Goal: Information Seeking & Learning: Learn about a topic

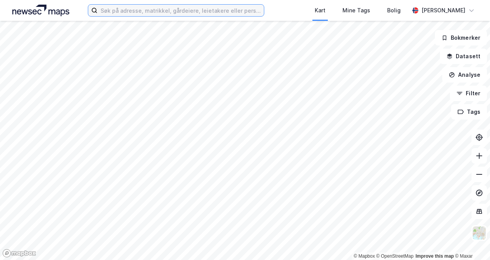
click at [153, 14] on input at bounding box center [181, 11] width 166 height 12
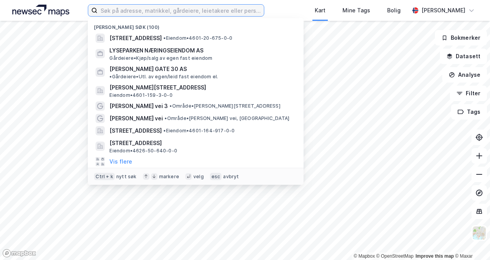
paste input "[STREET_ADDRESS]"
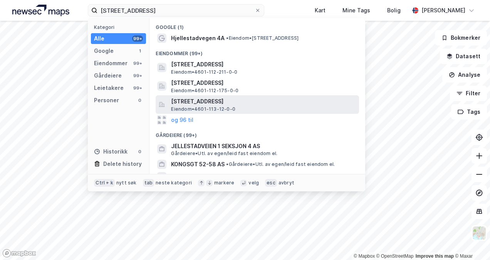
click at [189, 103] on span "[STREET_ADDRESS]" at bounding box center [263, 101] width 185 height 9
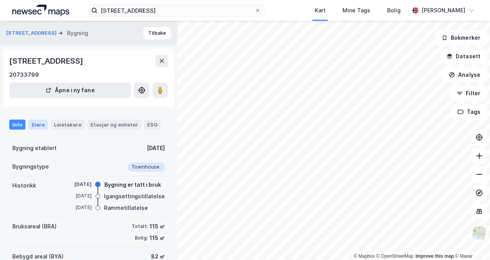
click at [34, 123] on div "Eiere" at bounding box center [38, 124] width 19 height 10
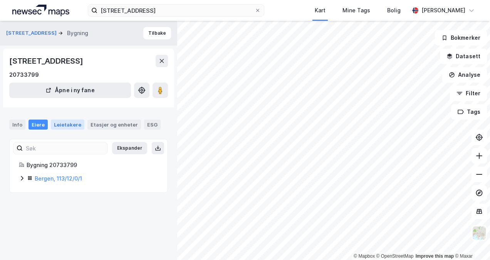
click at [63, 119] on div "Leietakere" at bounding box center [68, 124] width 34 height 10
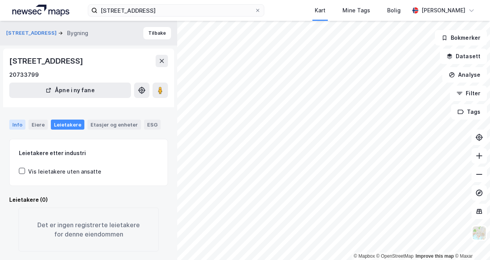
click at [18, 126] on div "Info" at bounding box center [17, 124] width 16 height 10
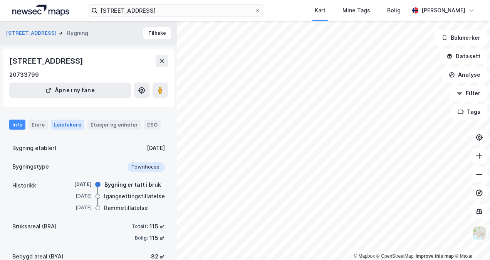
click at [71, 122] on div "Leietakere" at bounding box center [68, 124] width 34 height 10
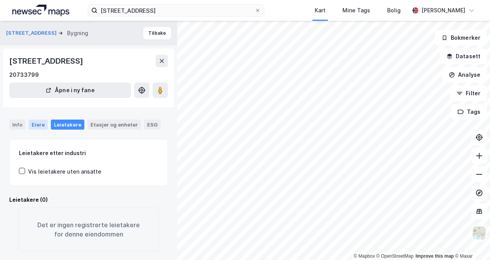
click at [44, 123] on div "Eiere" at bounding box center [38, 124] width 19 height 10
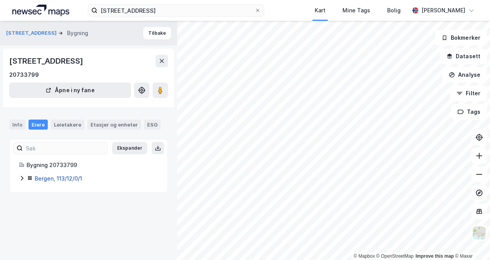
click at [57, 181] on link "Bergen, 113/12/0/1" at bounding box center [58, 178] width 47 height 7
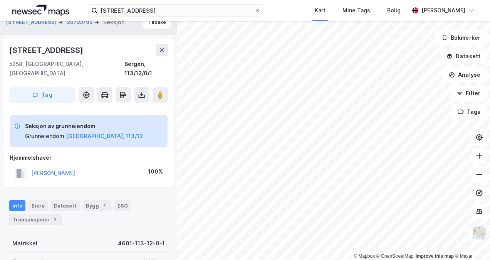
scroll to position [11, 0]
click at [94, 200] on div "Bygg 1" at bounding box center [97, 205] width 29 height 11
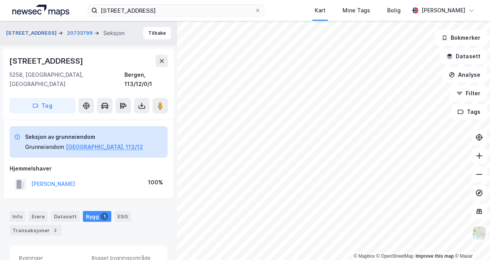
click at [40, 32] on button "[STREET_ADDRESS]" at bounding box center [32, 33] width 52 height 8
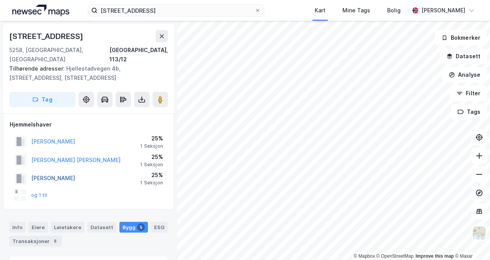
click at [0, 0] on button "[PERSON_NAME]" at bounding box center [0, 0] width 0 height 0
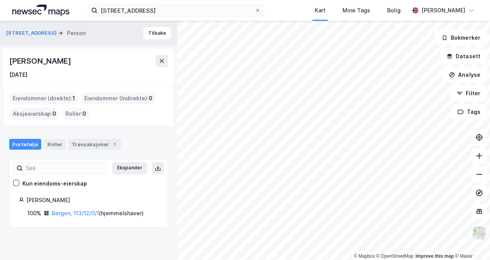
click at [33, 37] on div "Hjellestadvegen 4a Person" at bounding box center [49, 33] width 86 height 9
click at [32, 35] on button "[STREET_ADDRESS]" at bounding box center [32, 33] width 52 height 8
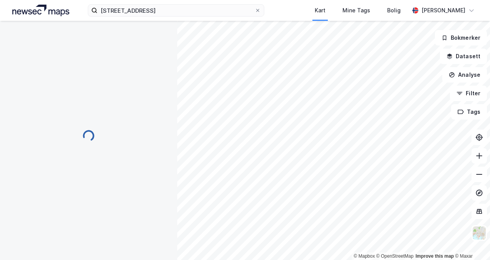
scroll to position [2, 0]
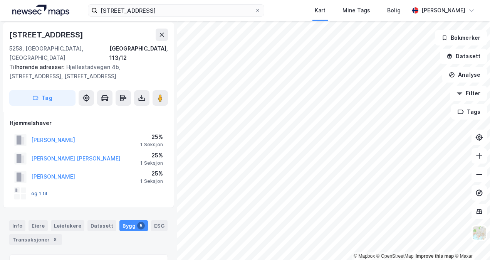
click at [0, 0] on button "og 1 til" at bounding box center [0, 0] width 0 height 0
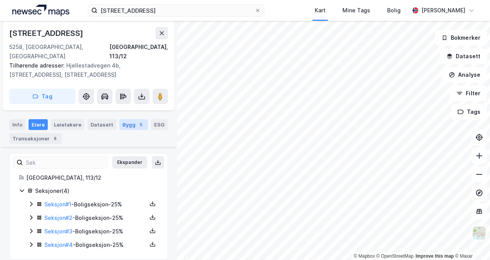
click at [123, 119] on div "Bygg 5" at bounding box center [133, 124] width 29 height 11
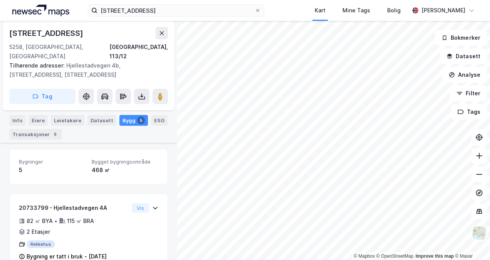
scroll to position [103, 0]
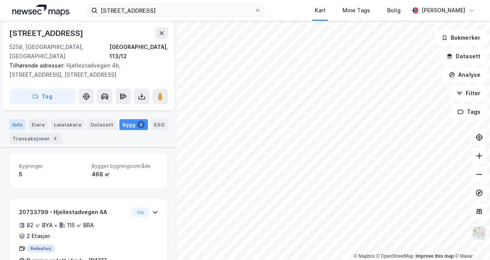
click at [13, 119] on div "Info" at bounding box center [17, 124] width 16 height 11
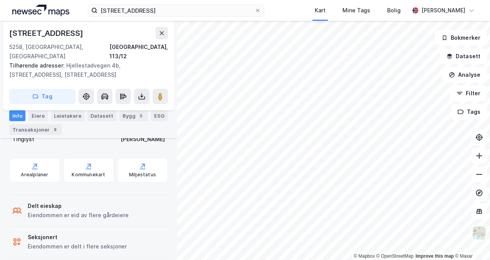
scroll to position [217, 0]
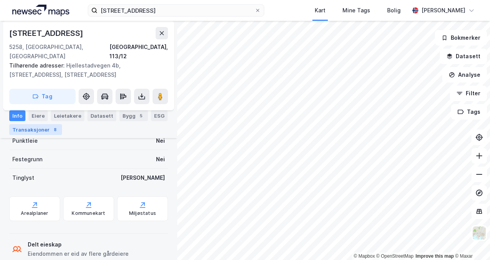
click at [35, 130] on div "Transaksjoner 8" at bounding box center [35, 129] width 53 height 11
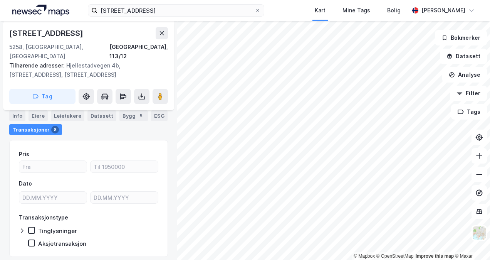
scroll to position [62, 0]
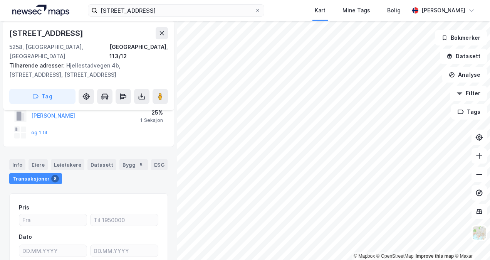
click at [38, 126] on div "og 1 til" at bounding box center [30, 132] width 33 height 12
click at [0, 0] on button "og 1 til" at bounding box center [0, 0] width 0 height 0
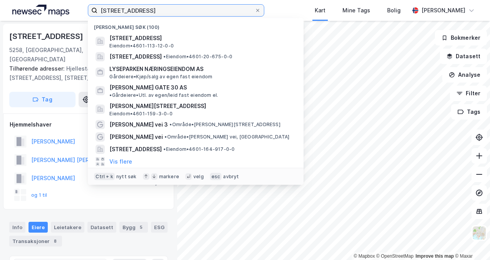
drag, startPoint x: 82, startPoint y: 12, endPoint x: 55, endPoint y: 12, distance: 27.0
click at [55, 12] on div "[STREET_ADDRESS] søk (100) [STREET_ADDRESS] • 4601-113-12-0-0 [STREET_ADDRESS] …" at bounding box center [245, 10] width 490 height 21
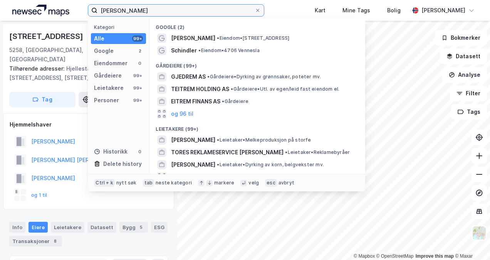
drag, startPoint x: 150, startPoint y: 12, endPoint x: 74, endPoint y: 10, distance: 76.0
click at [74, 10] on div "[PERSON_NAME] Kategori Alle 99+ Google 2 Eiendommer 0 Gårdeiere 99+ Leietakere …" at bounding box center [245, 10] width 490 height 21
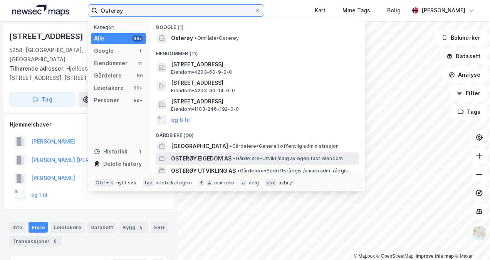
type input "Osterøy"
click at [197, 158] on span "OSTERØY EIGEDOM AS" at bounding box center [201, 158] width 61 height 9
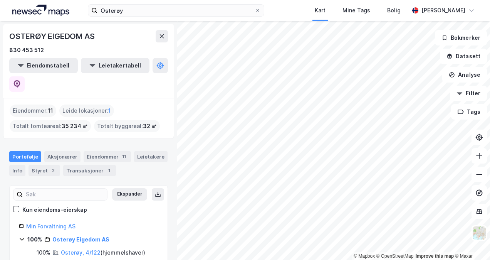
click at [314, 259] on html "Osterøy Kart Mine Tags Bolig [PERSON_NAME] © Mapbox © OpenStreetMap Improve thi…" at bounding box center [245, 130] width 490 height 260
click at [203, 3] on div "Osterøy Kart Mine Tags Bolig [PERSON_NAME] © Mapbox © OpenStreetMap Improve thi…" at bounding box center [245, 130] width 490 height 260
click at [169, 56] on div "© Mapbox © OpenStreetMap Improve this map © Maxar OSTERØY EIGEDOM AS 830 453 51…" at bounding box center [245, 140] width 490 height 239
click at [374, 259] on html "Osterøy Kart Mine Tags Bolig [PERSON_NAME] © Mapbox © OpenStreetMap Improve thi…" at bounding box center [245, 130] width 490 height 260
click at [370, 259] on html "Osterøy Kart Mine Tags Bolig [PERSON_NAME] © Mapbox © OpenStreetMap Improve thi…" at bounding box center [245, 130] width 490 height 260
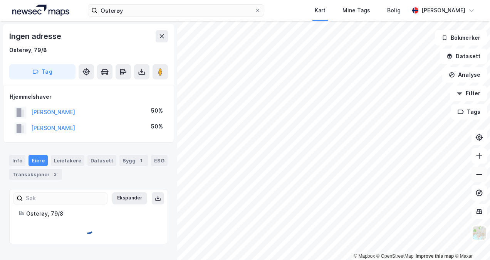
click at [478, 175] on icon at bounding box center [480, 174] width 8 height 8
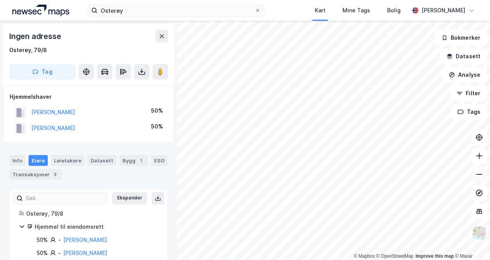
click at [478, 175] on icon at bounding box center [480, 174] width 8 height 8
click at [478, 179] on button at bounding box center [479, 174] width 15 height 15
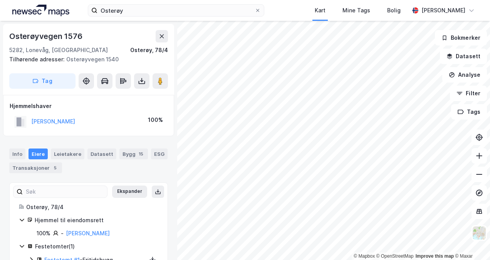
scroll to position [2, 0]
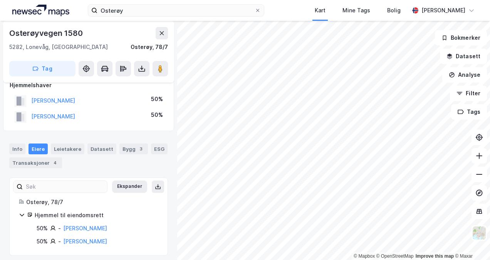
scroll to position [16, 0]
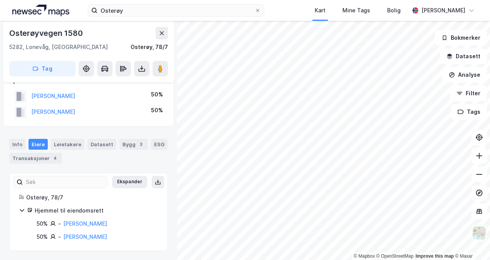
click at [21, 210] on icon at bounding box center [22, 210] width 6 height 6
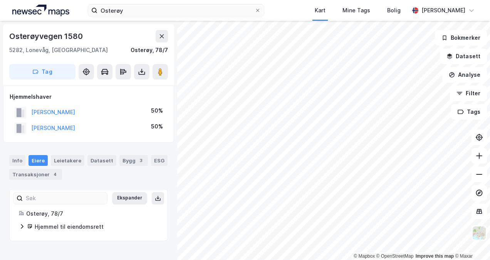
click at [20, 223] on icon at bounding box center [22, 226] width 6 height 6
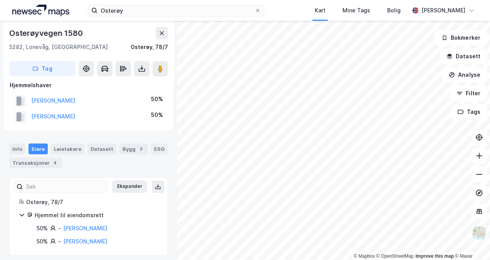
scroll to position [16, 0]
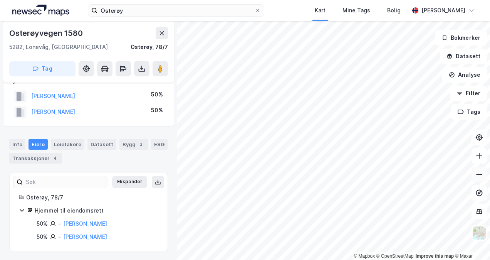
click at [481, 173] on icon at bounding box center [480, 174] width 8 height 8
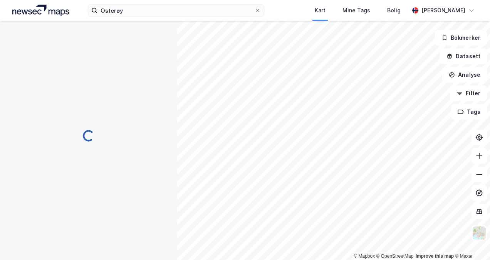
scroll to position [16, 0]
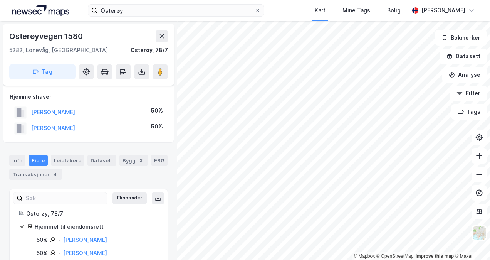
scroll to position [16, 0]
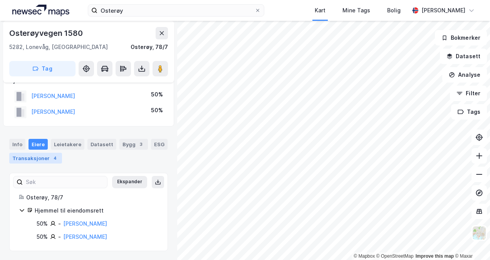
click at [30, 155] on div "Transaksjoner 4" at bounding box center [35, 158] width 53 height 11
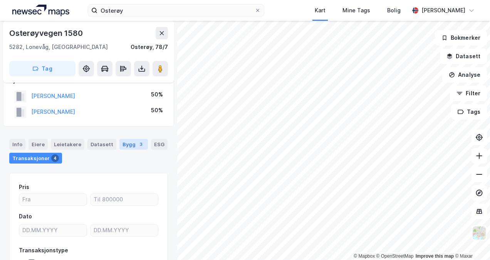
click at [124, 145] on div "Bygg 3" at bounding box center [133, 144] width 29 height 11
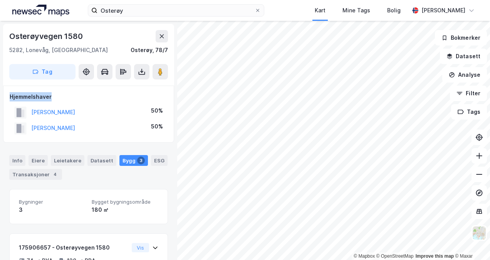
drag, startPoint x: 8, startPoint y: 98, endPoint x: 66, endPoint y: 94, distance: 58.0
click at [66, 94] on div "Hjemmelshaver [PERSON_NAME] 50% [PERSON_NAME] 50%" at bounding box center [88, 114] width 171 height 57
drag, startPoint x: 66, startPoint y: 94, endPoint x: 52, endPoint y: 98, distance: 15.2
click at [52, 98] on div "Hjemmelshaver" at bounding box center [89, 96] width 158 height 9
click at [27, 99] on div "Hjemmelshaver" at bounding box center [89, 96] width 158 height 9
